Goal: Task Accomplishment & Management: Manage account settings

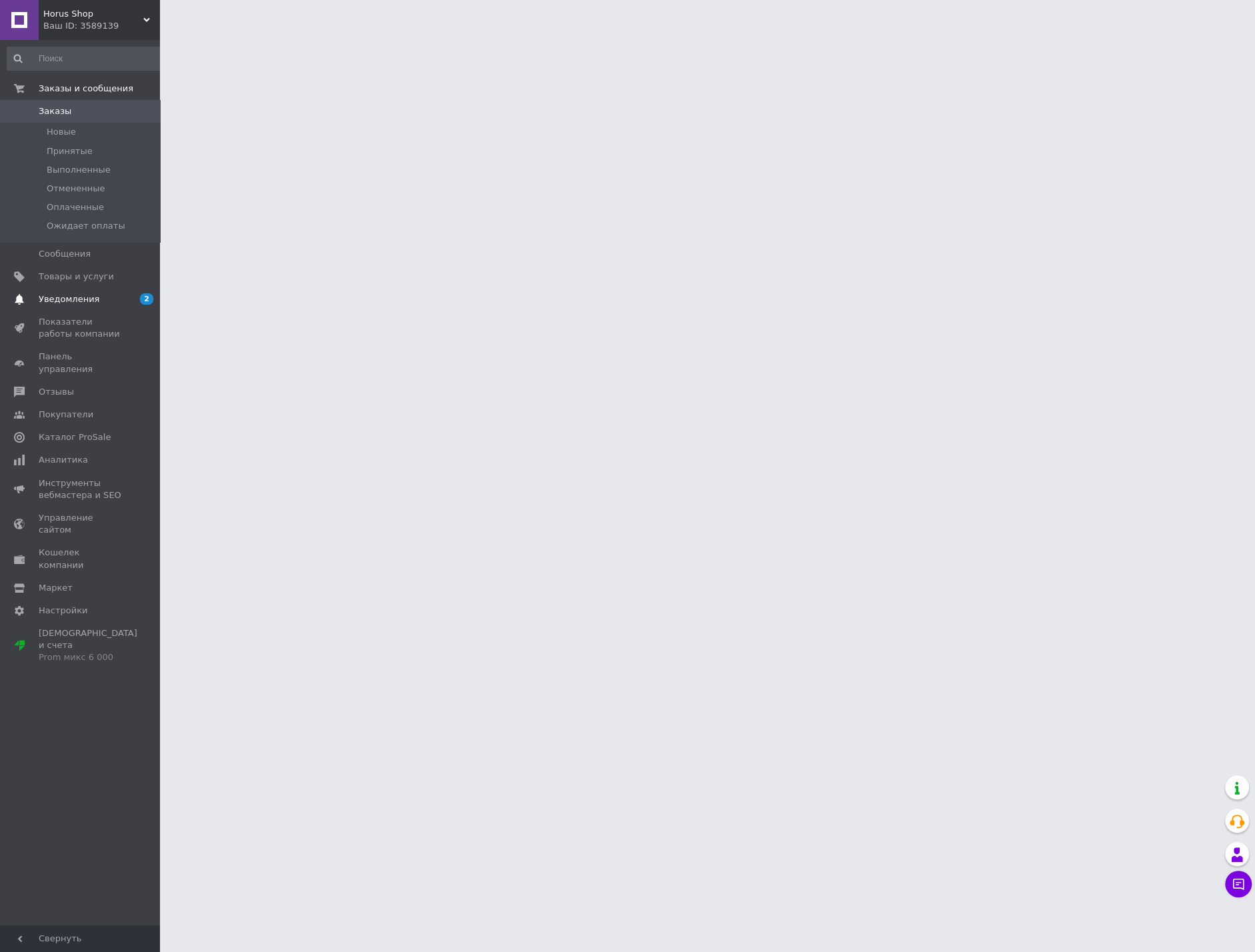
click at [91, 307] on link "Уведомления 2 0" at bounding box center [86, 299] width 173 height 23
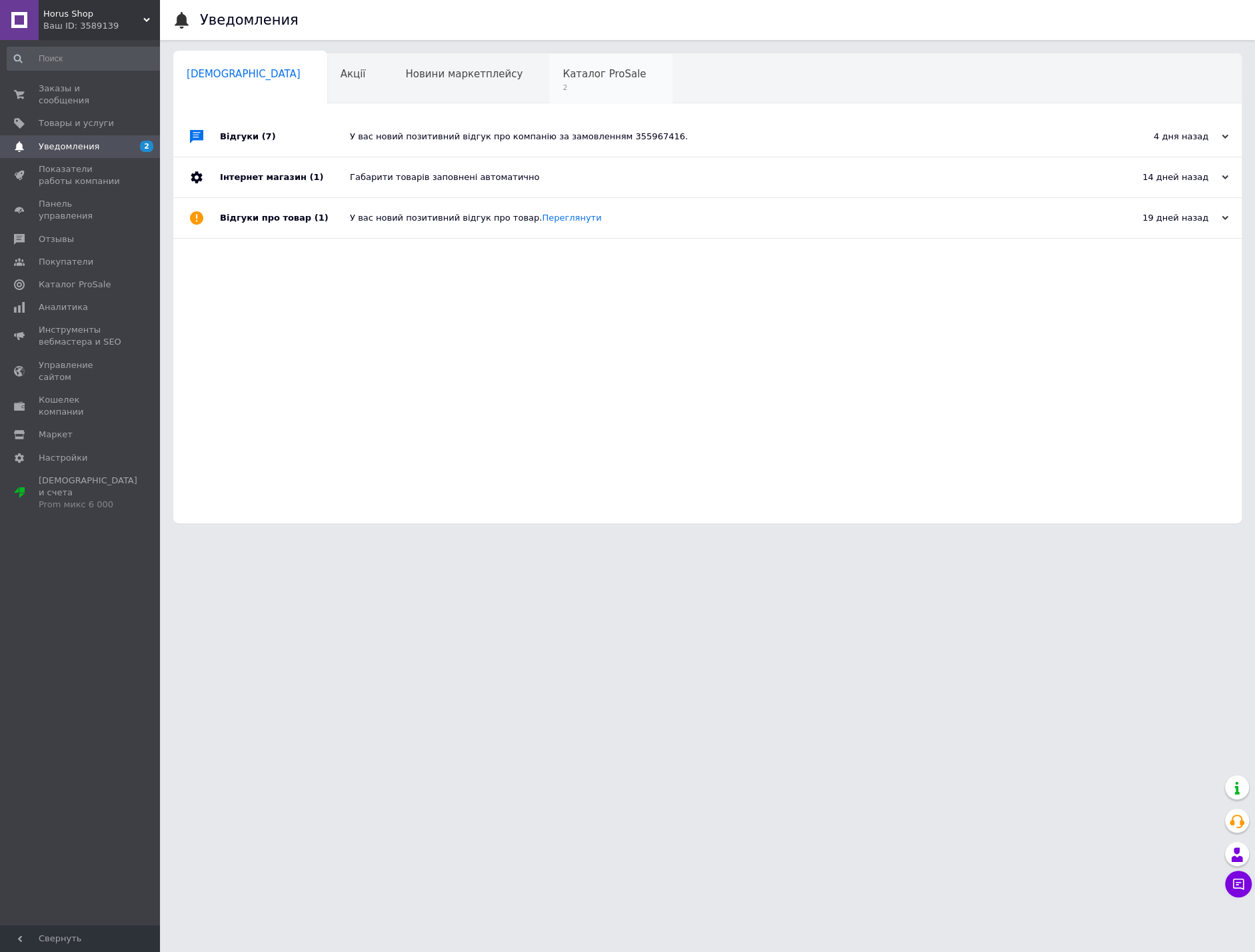
click at [563, 91] on span "2" at bounding box center [605, 88] width 83 height 10
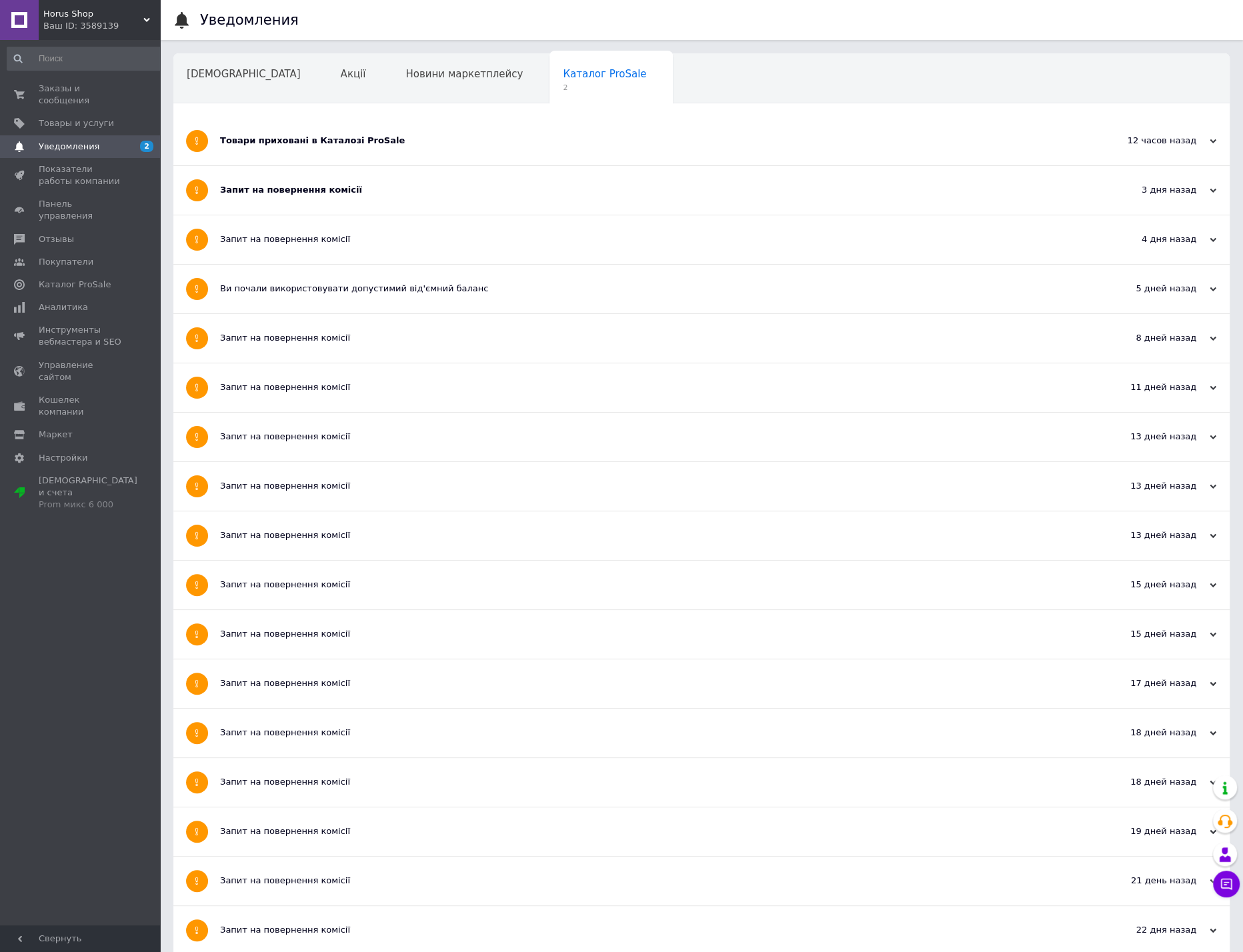
click at [342, 147] on div "Товари приховані в Каталозі ProSale" at bounding box center [651, 141] width 863 height 49
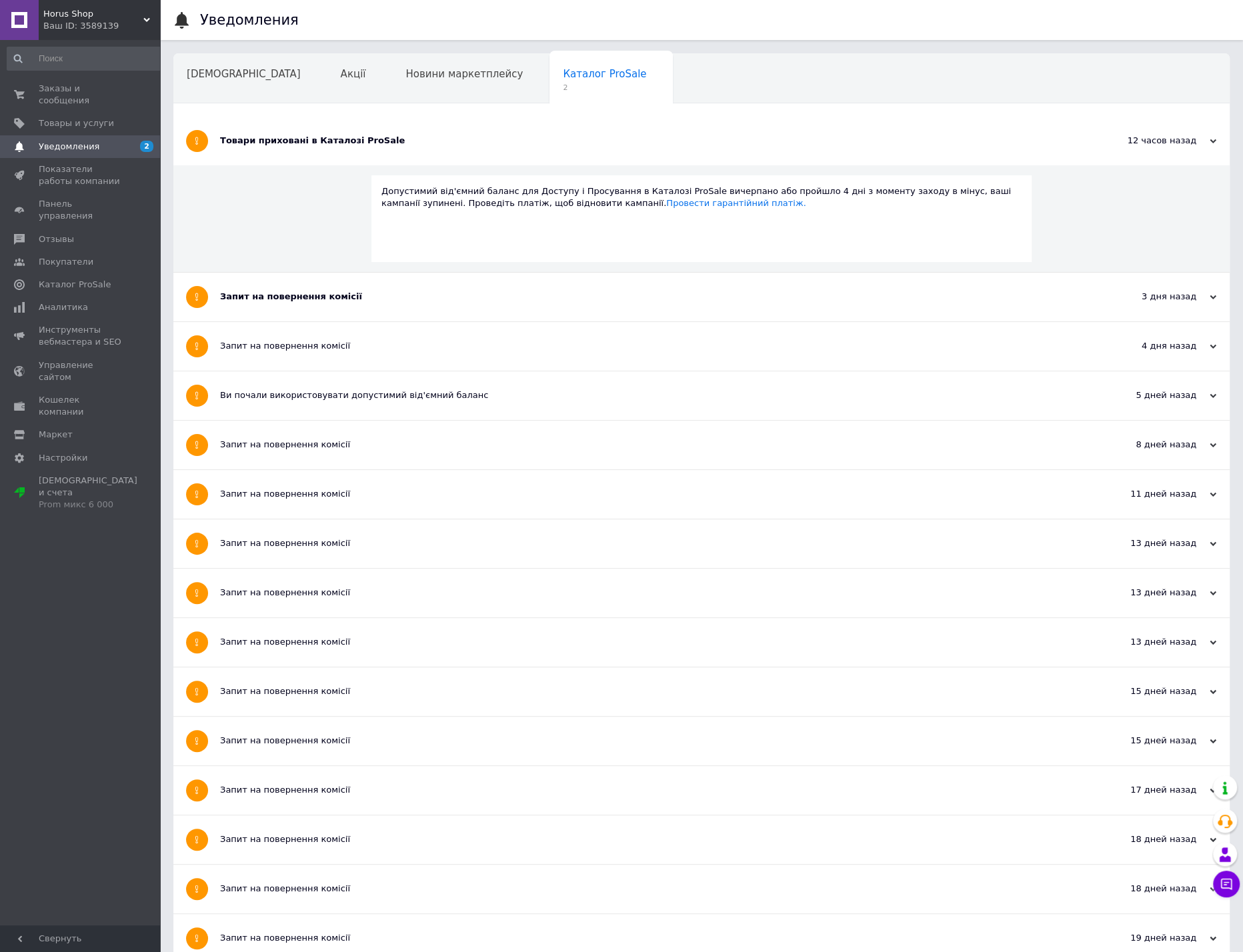
click at [287, 294] on div "Запит на повернення комісії" at bounding box center [651, 296] width 863 height 12
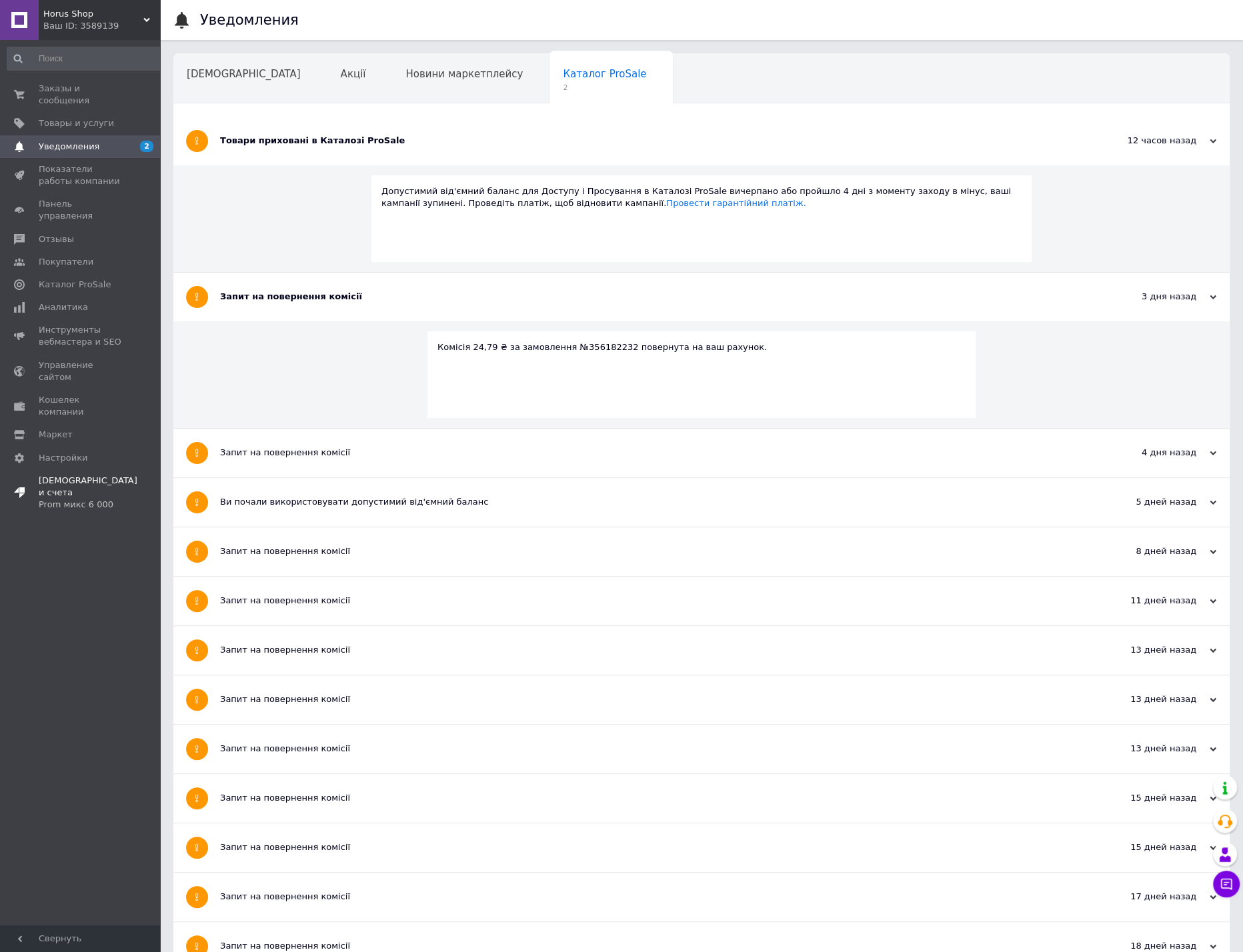
click at [75, 469] on link "Тарифы и счета Prom микс 6 000" at bounding box center [86, 493] width 173 height 48
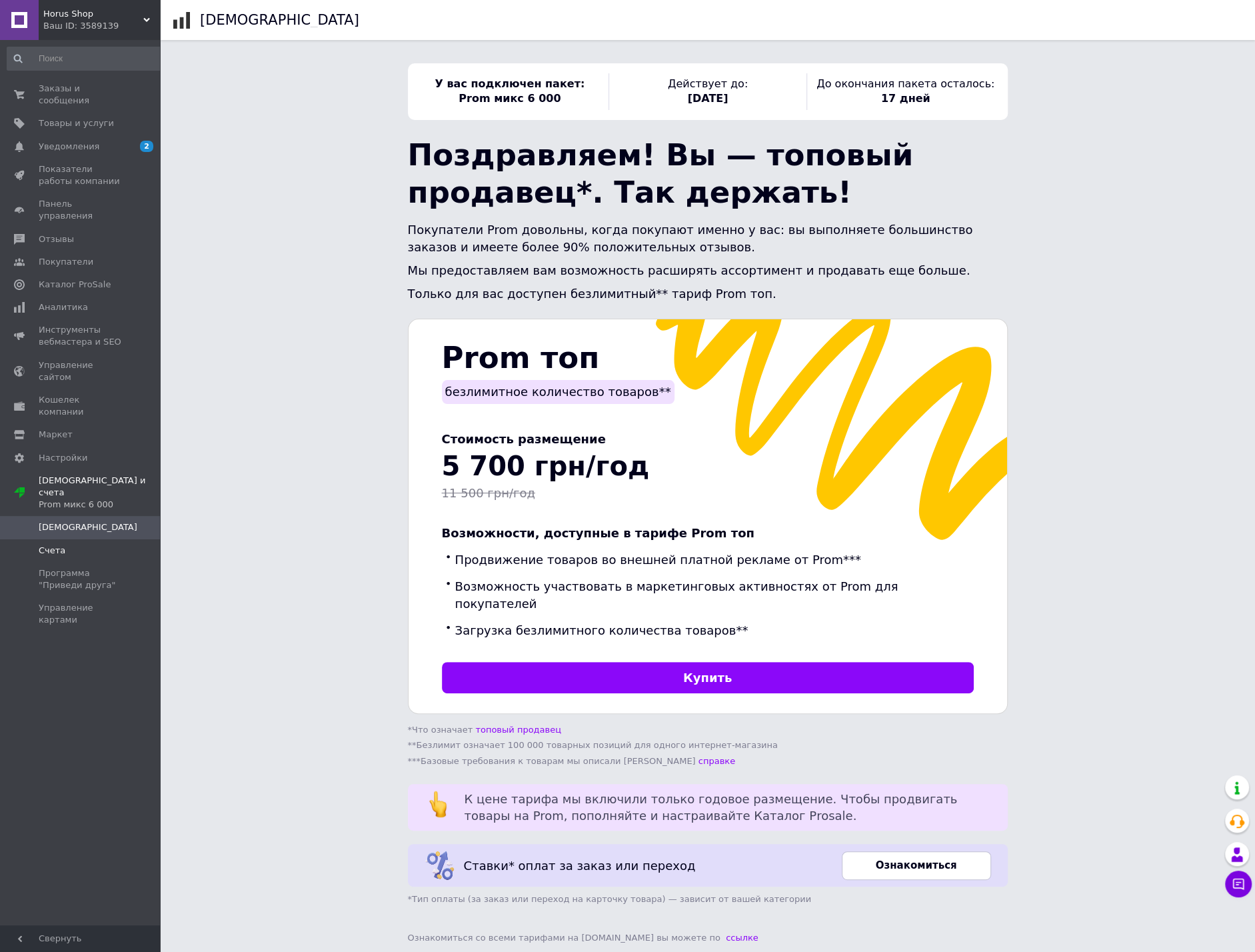
click at [42, 544] on span "Счета" at bounding box center [51, 550] width 26 height 12
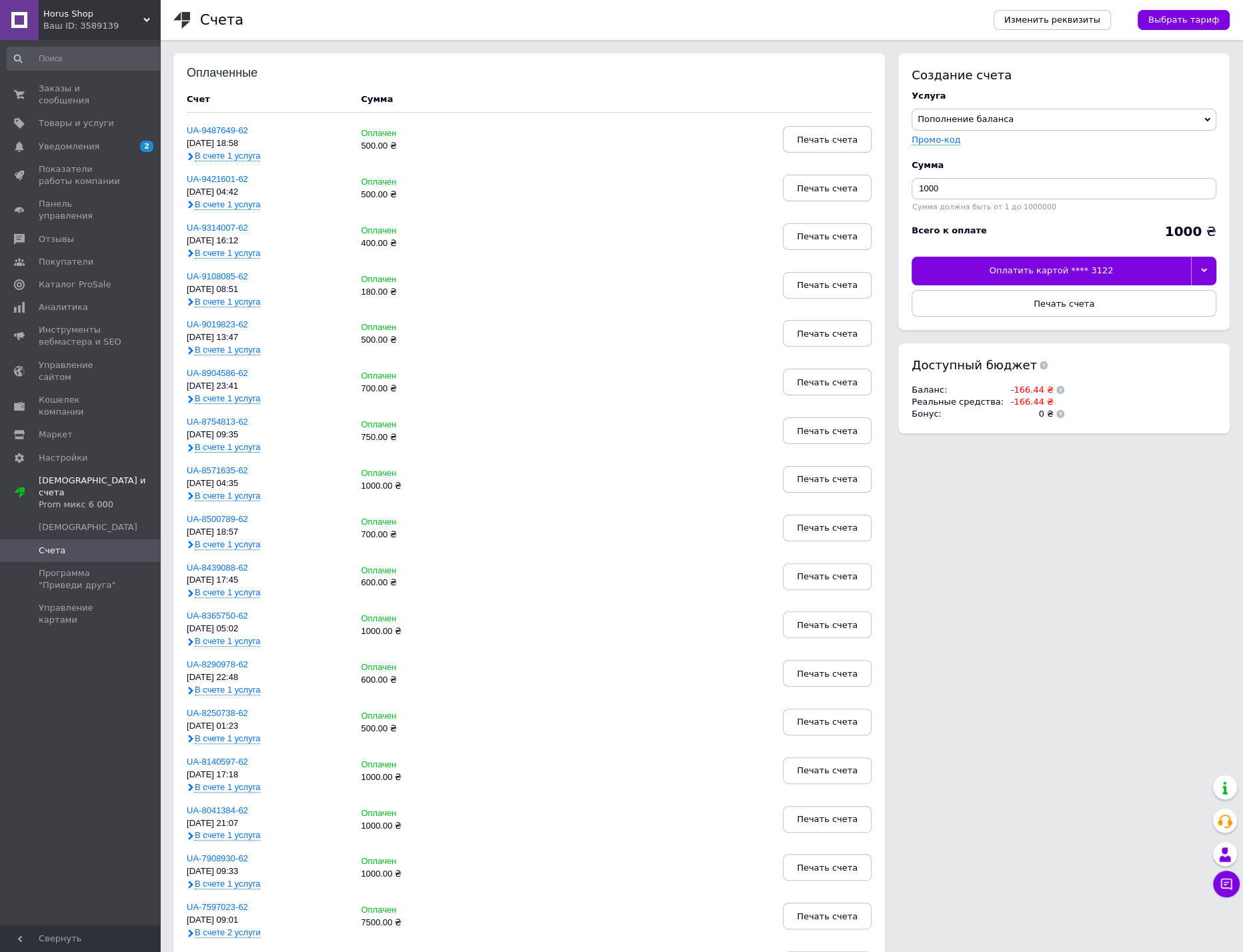
click at [1206, 273] on icon at bounding box center [1204, 270] width 6 height 6
click at [1115, 307] on div "Оплатить картой **** 1041" at bounding box center [1063, 301] width 290 height 12
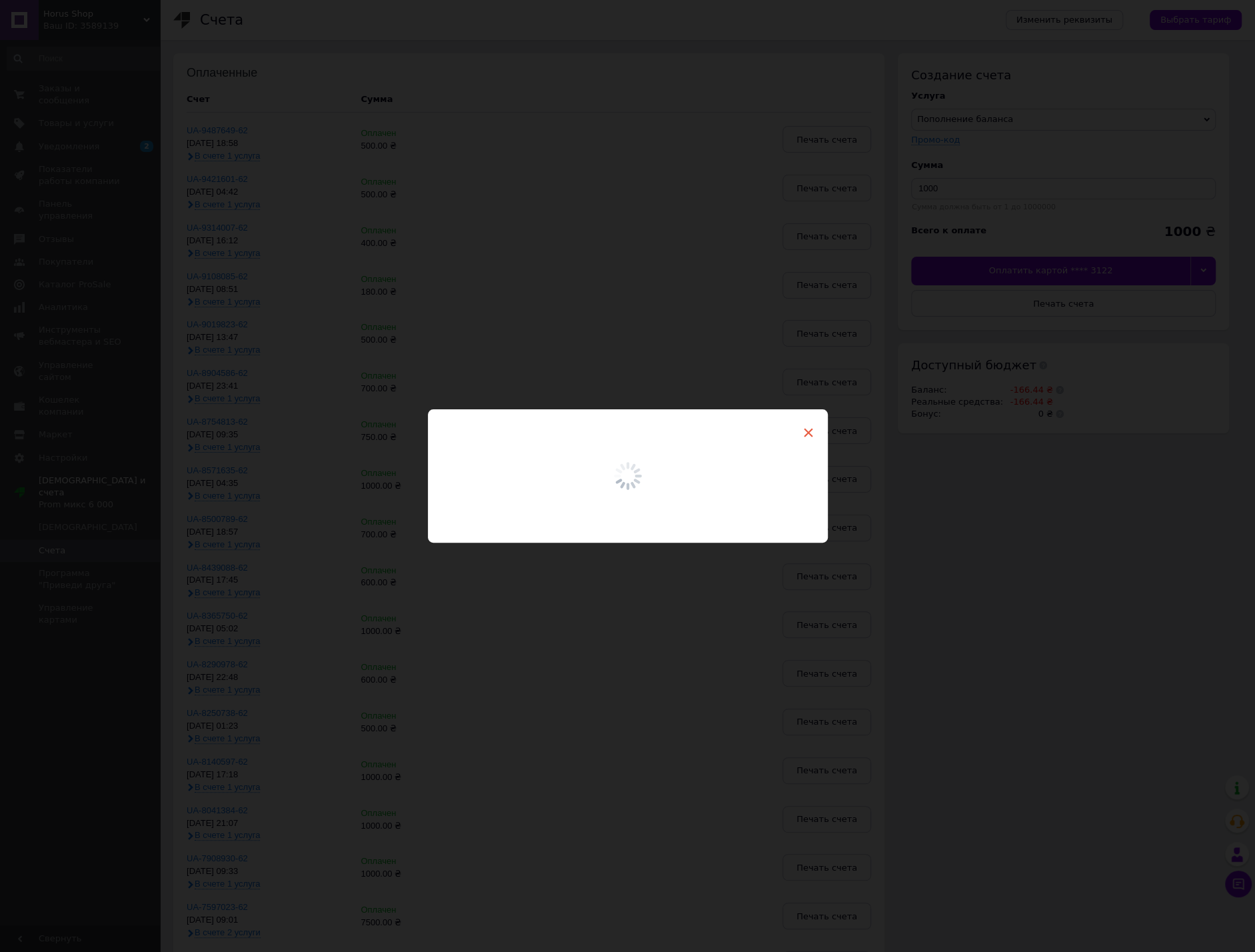
click at [802, 427] on span "×" at bounding box center [808, 433] width 12 height 23
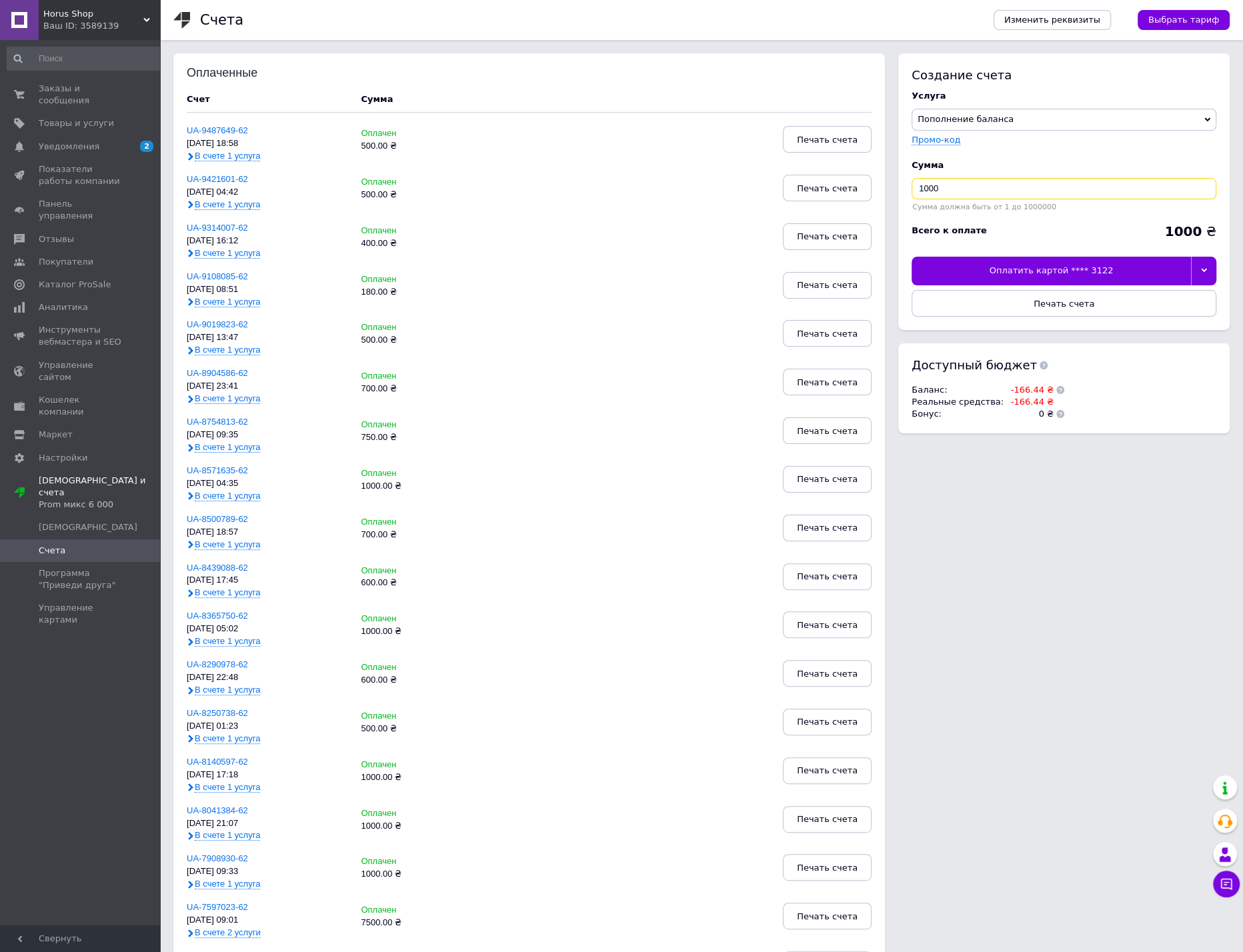
drag, startPoint x: 946, startPoint y: 194, endPoint x: 799, endPoint y: 193, distance: 147.0
click at [912, 193] on input "1000" at bounding box center [1064, 188] width 305 height 21
click at [1212, 267] on div at bounding box center [1204, 270] width 26 height 28
drag, startPoint x: 971, startPoint y: 191, endPoint x: 782, endPoint y: 168, distance: 190.4
click at [912, 178] on input "1000" at bounding box center [1064, 188] width 305 height 21
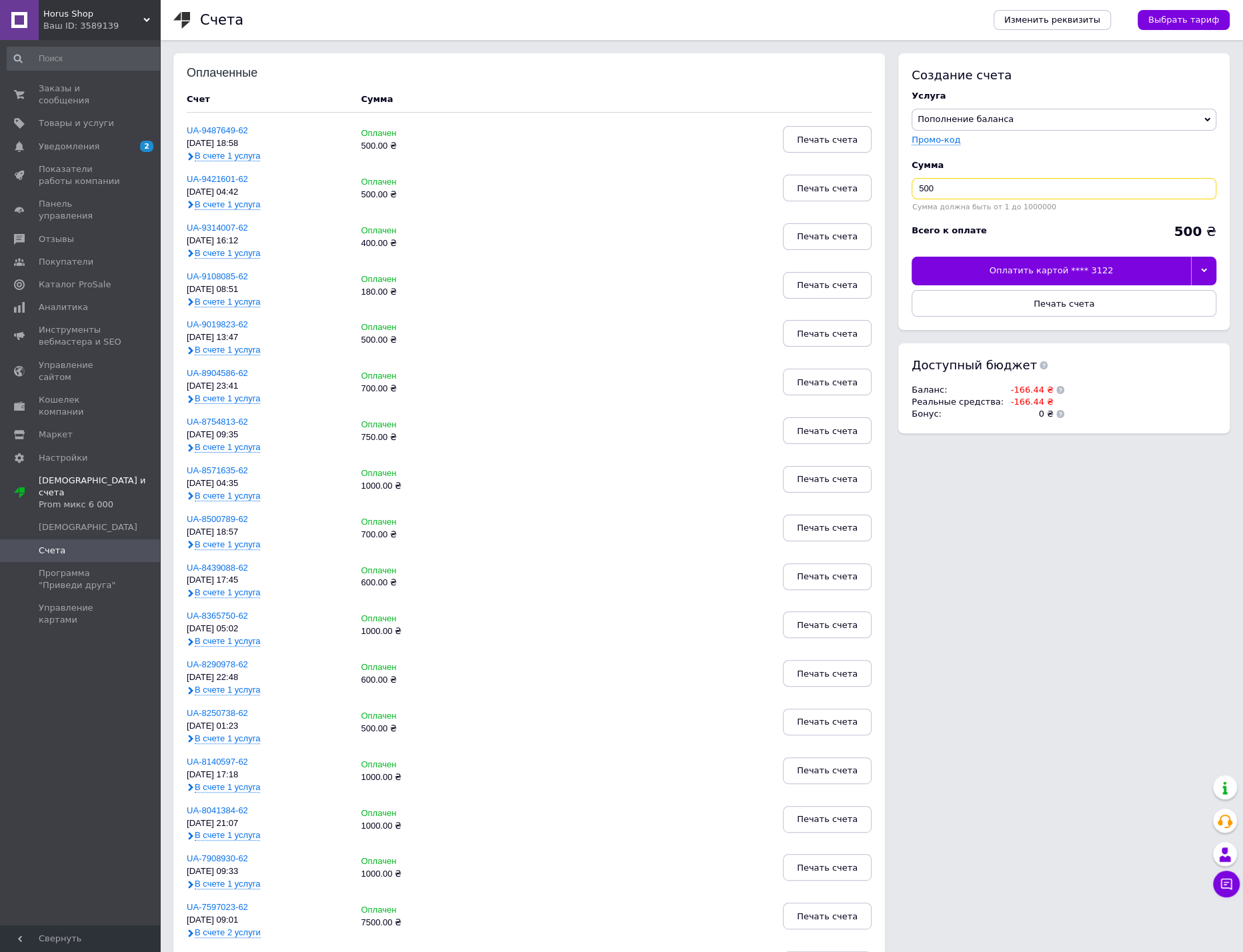
type input "500"
click at [1030, 272] on div "Оплатить картой **** 3122" at bounding box center [1050, 270] width 279 height 28
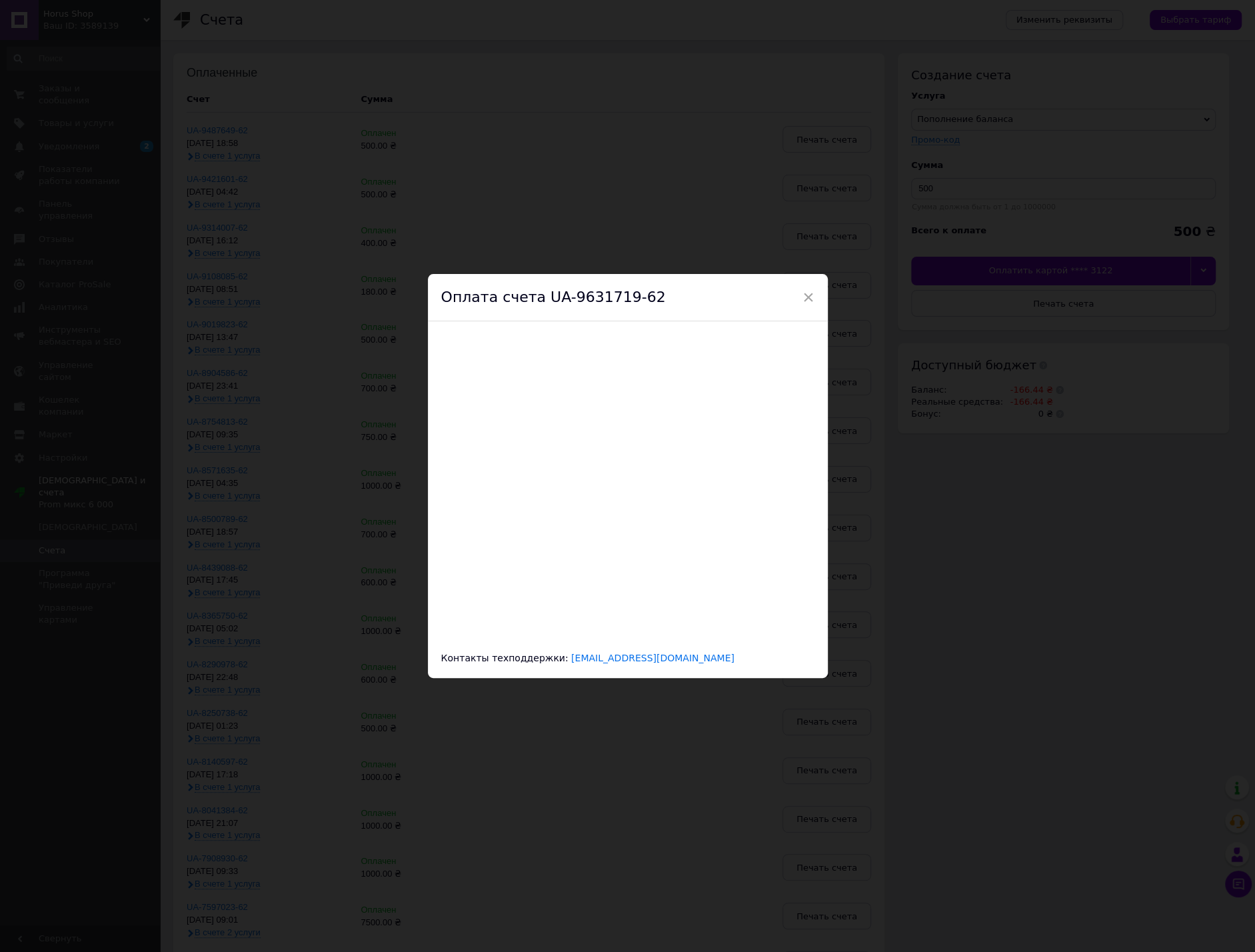
click at [794, 299] on div "Оплата счета UA-9631719-62" at bounding box center [628, 298] width 400 height 48
click at [805, 299] on span "×" at bounding box center [808, 297] width 12 height 23
